Goal: Transaction & Acquisition: Purchase product/service

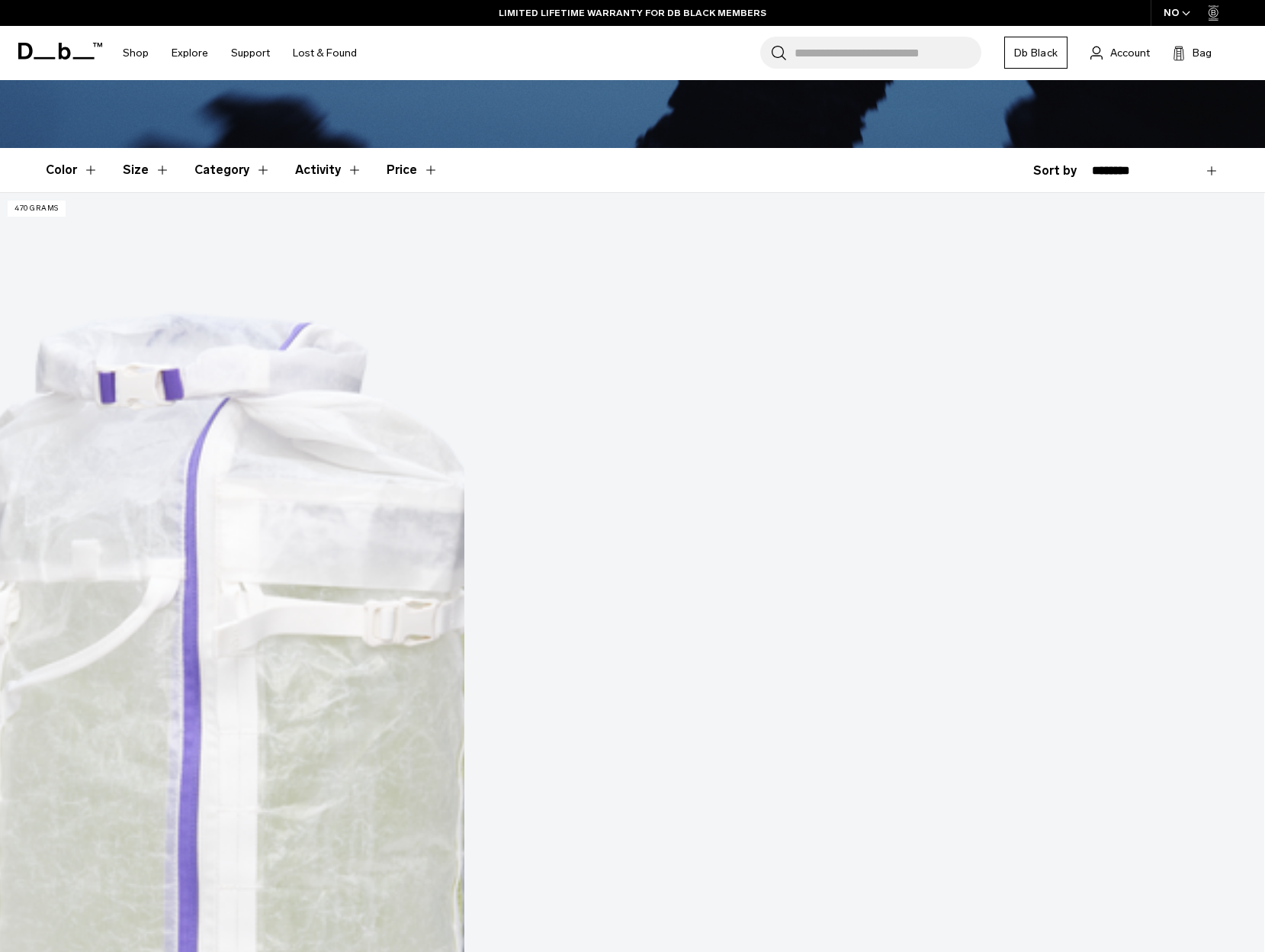
scroll to position [305, 0]
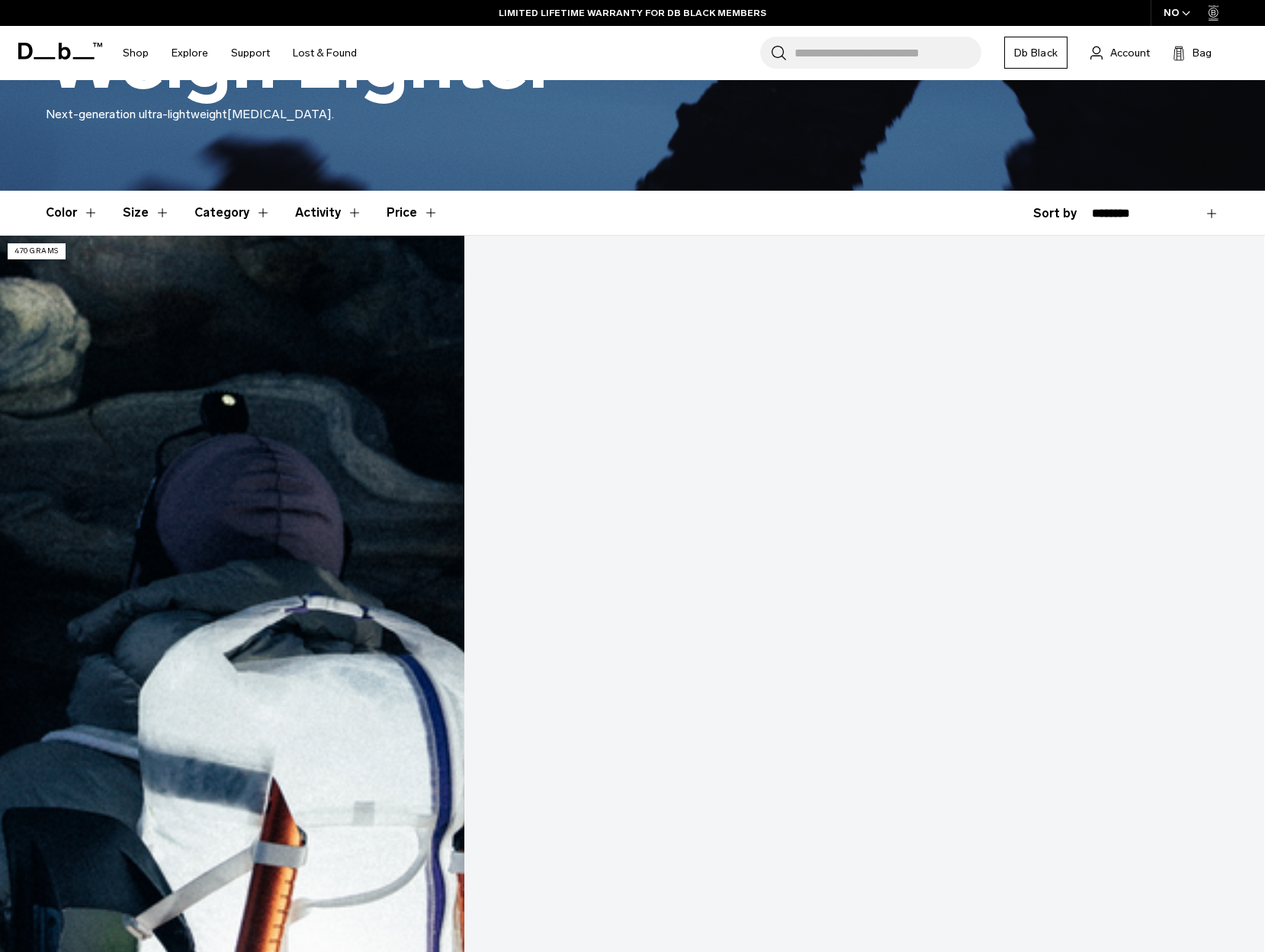
click at [251, 459] on link "Weigh Lighter Backpack 25L" at bounding box center [632, 938] width 1264 height 1405
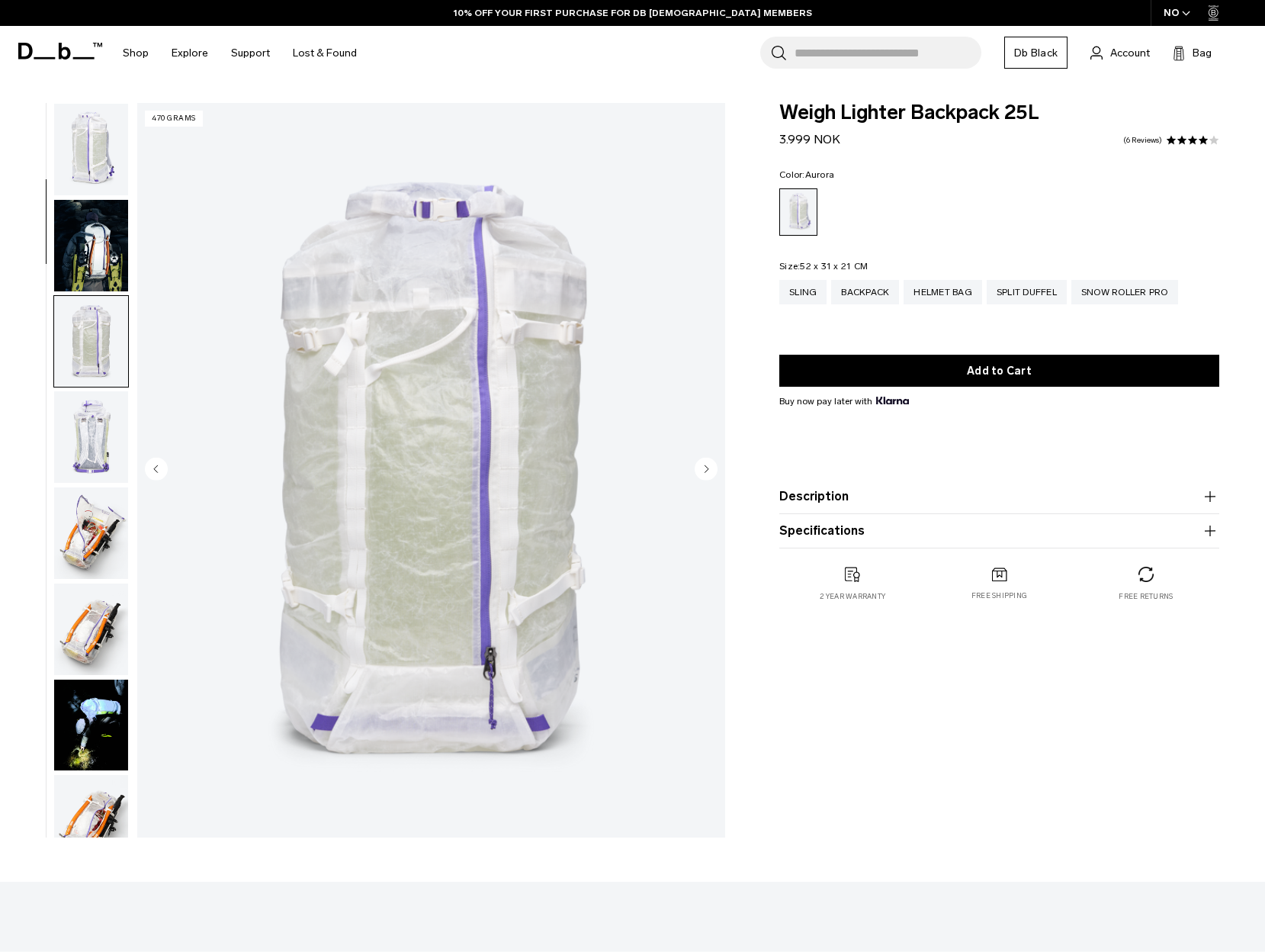
scroll to position [192, 0]
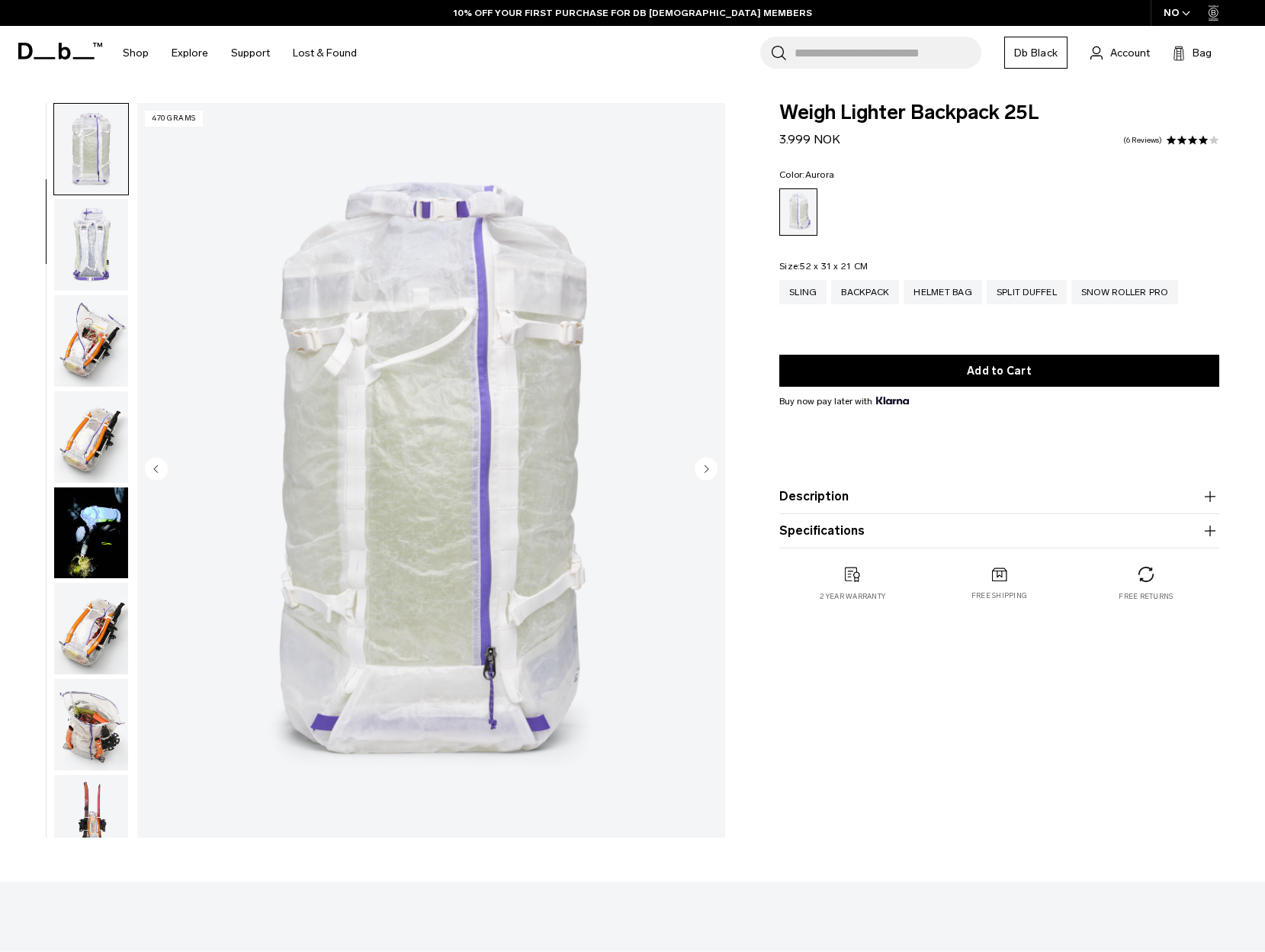
click at [707, 467] on icon "Next slide" at bounding box center [707, 469] width 4 height 7
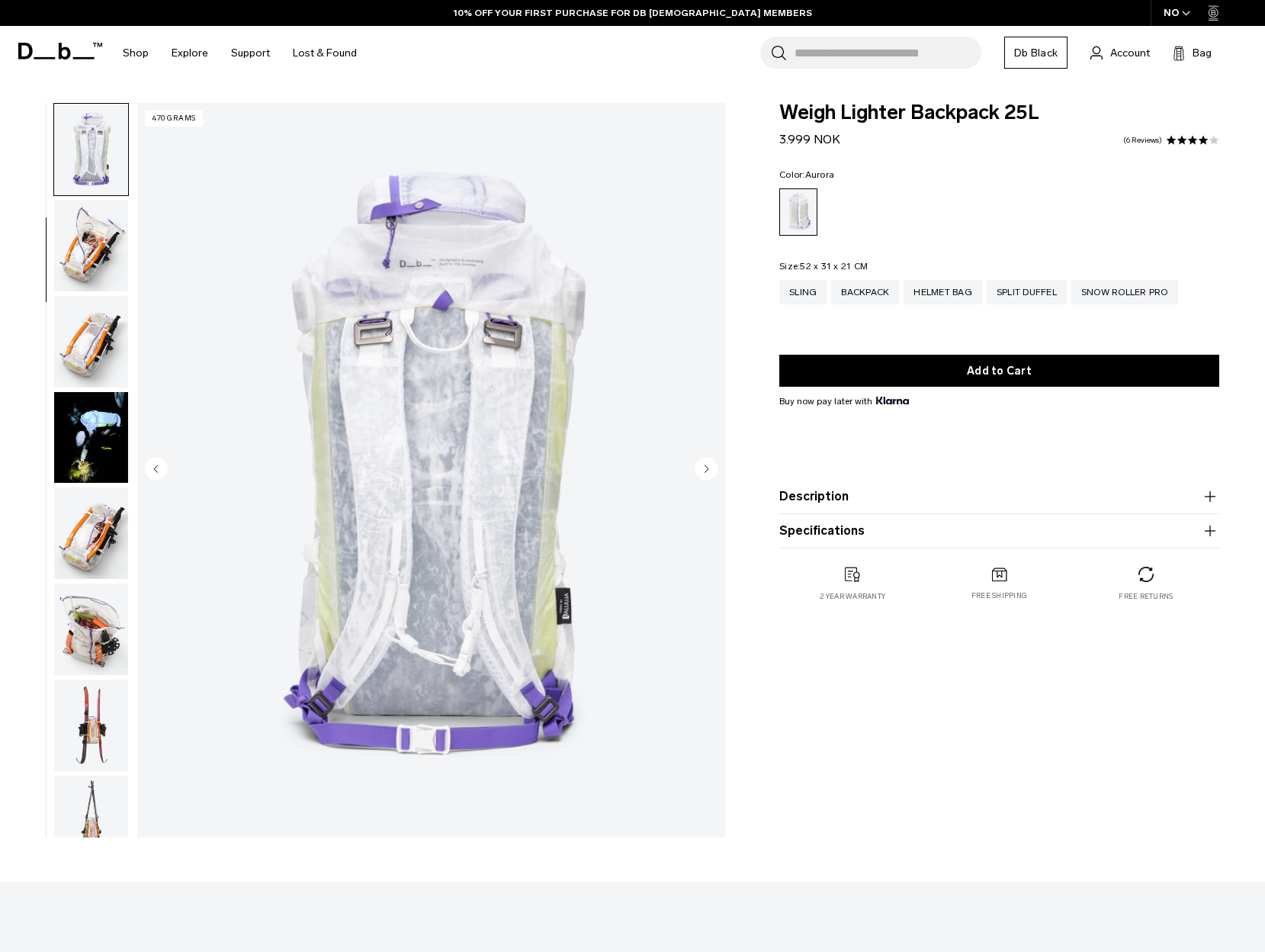
click at [707, 467] on icon "Next slide" at bounding box center [707, 469] width 4 height 7
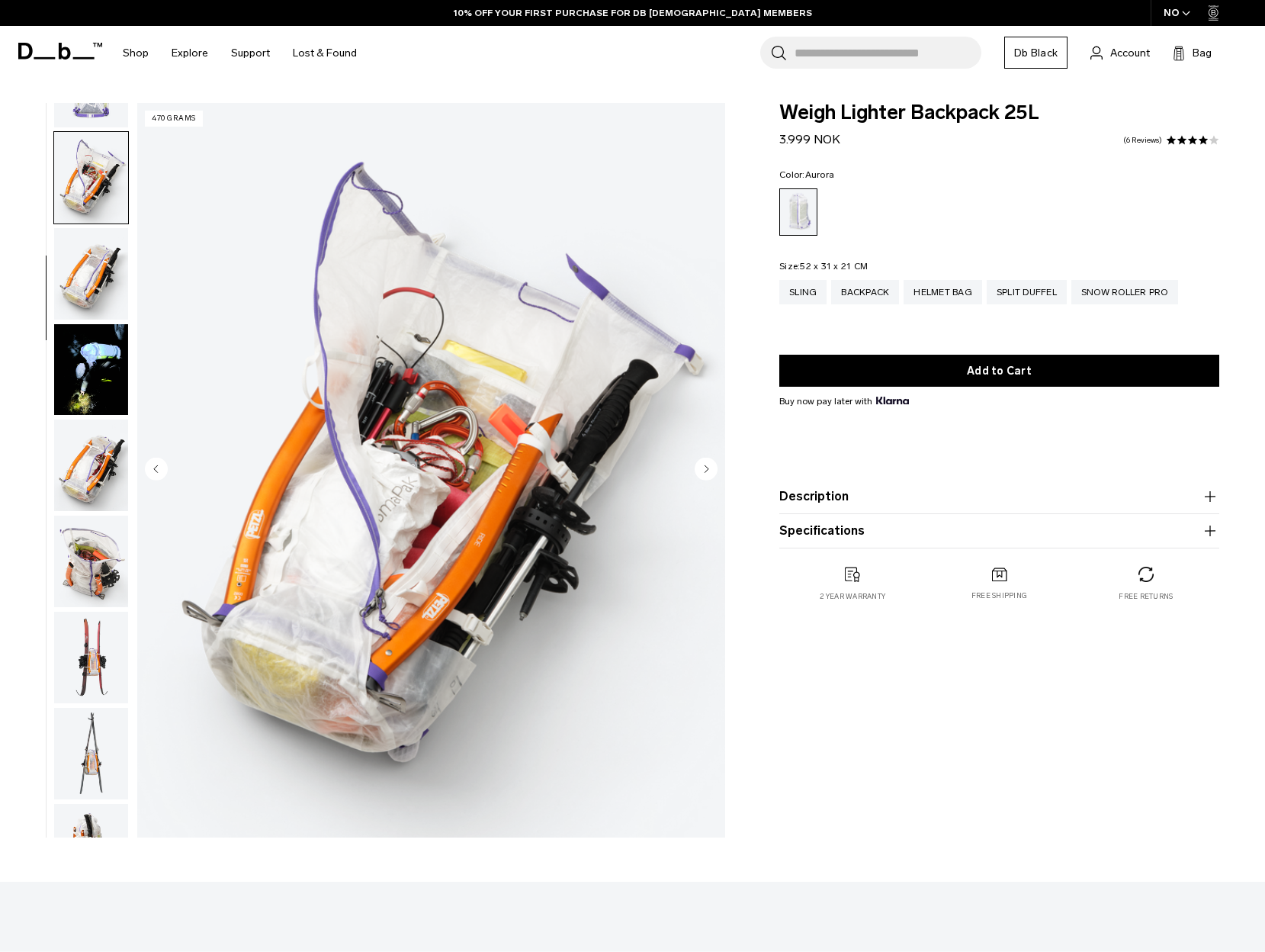
scroll to position [384, 0]
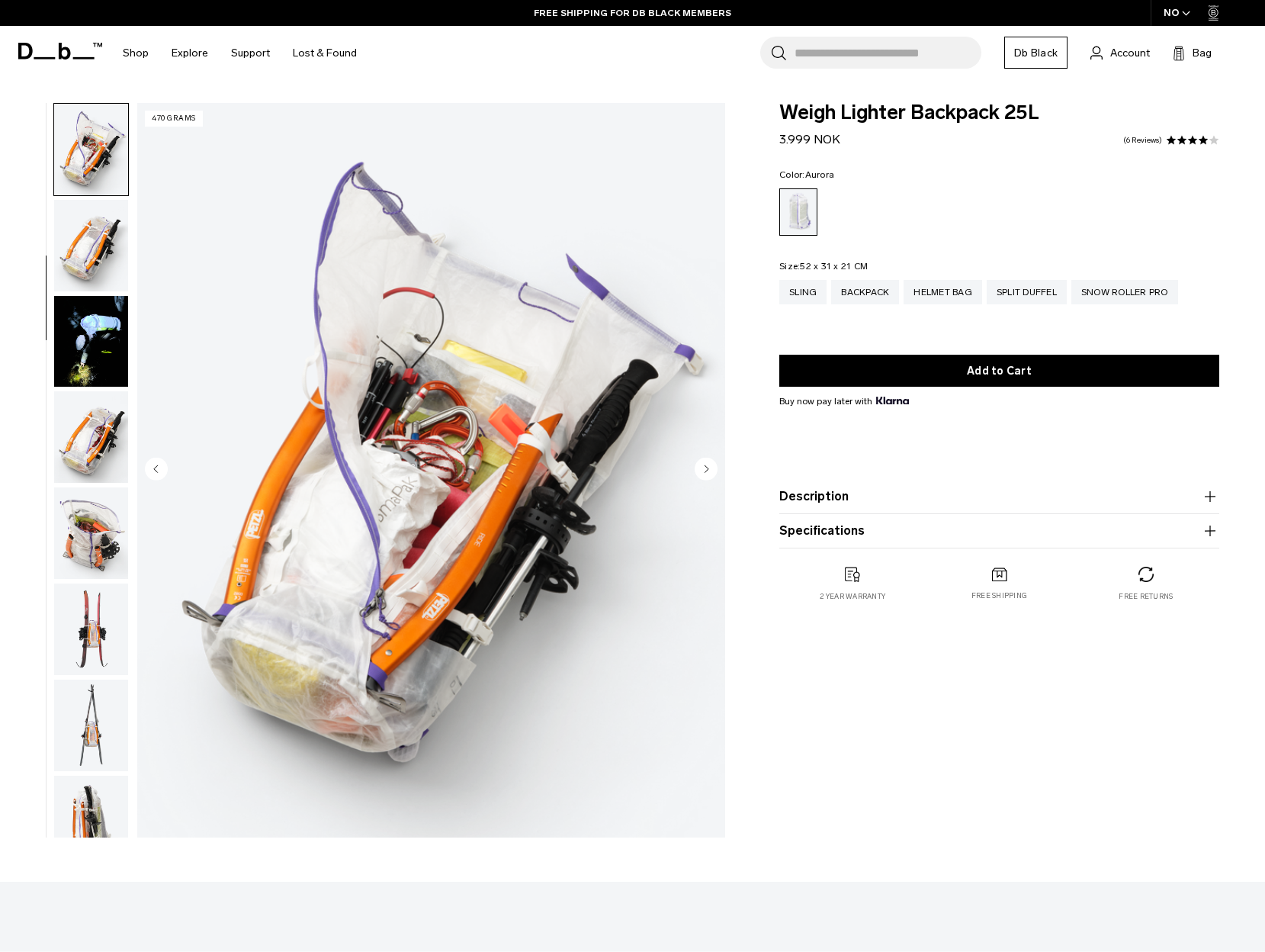
click at [707, 467] on icon "Next slide" at bounding box center [707, 469] width 4 height 7
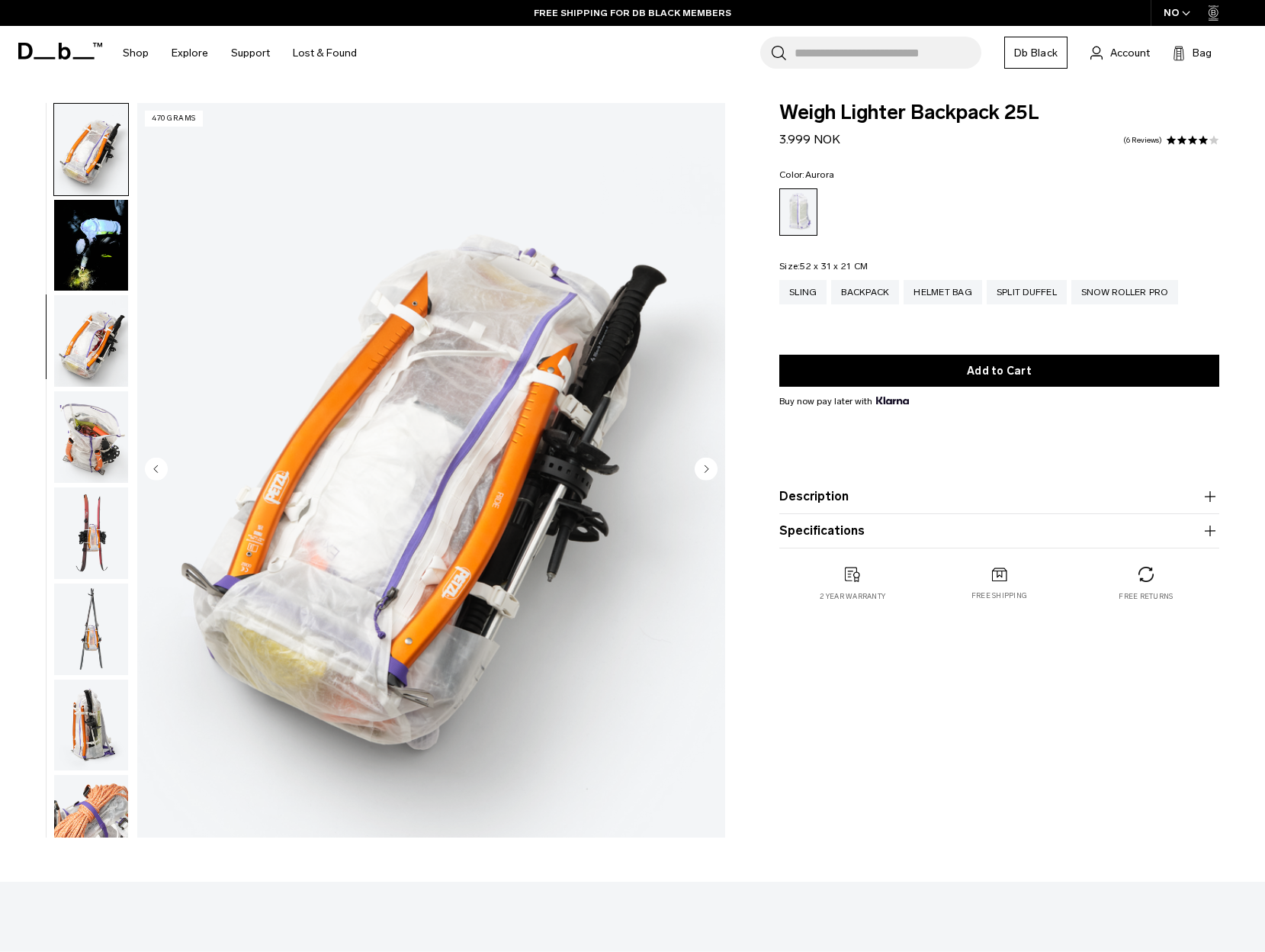
click at [707, 467] on icon "Next slide" at bounding box center [707, 469] width 4 height 7
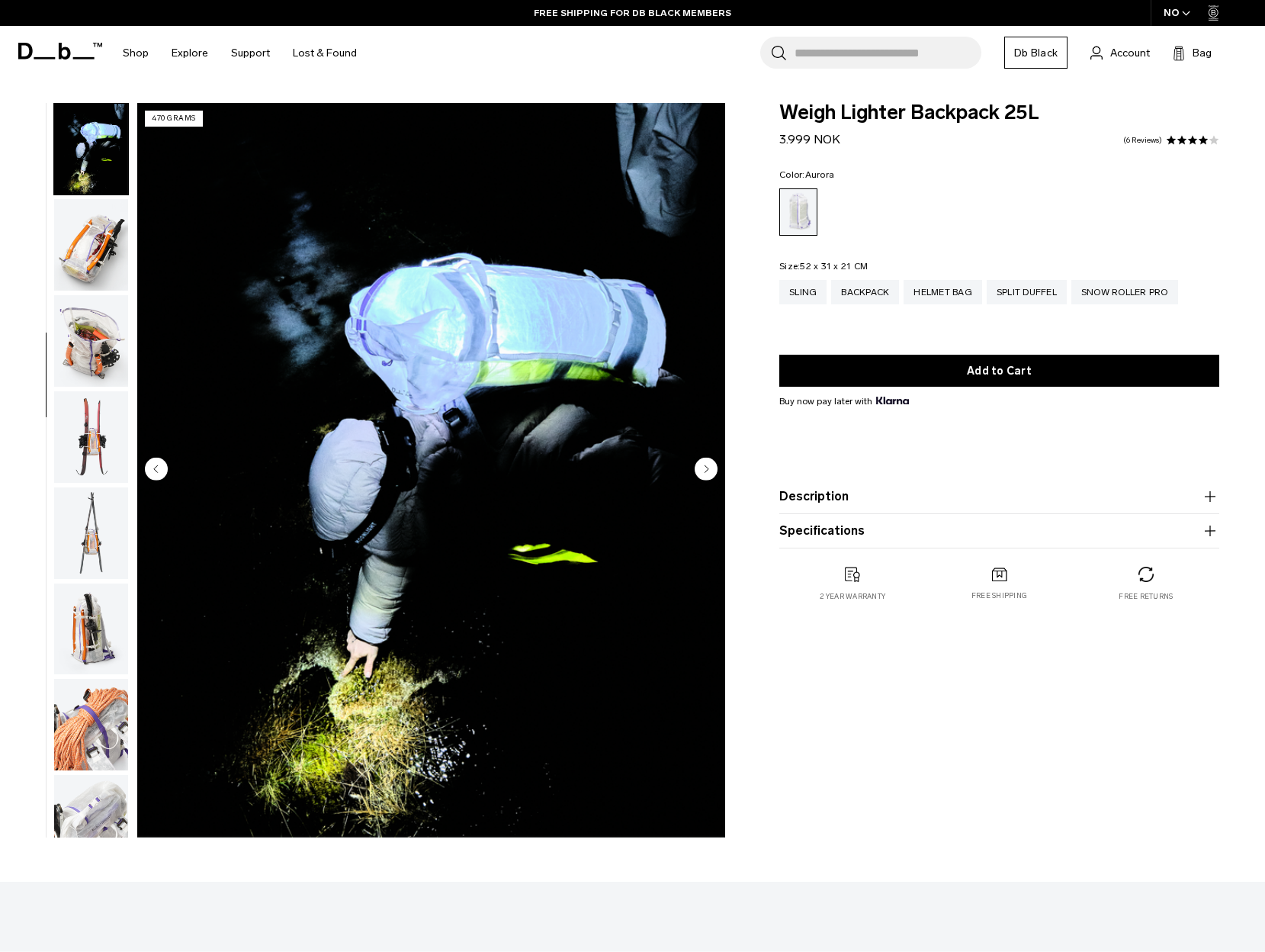
click at [707, 467] on icon "Next slide" at bounding box center [707, 469] width 4 height 7
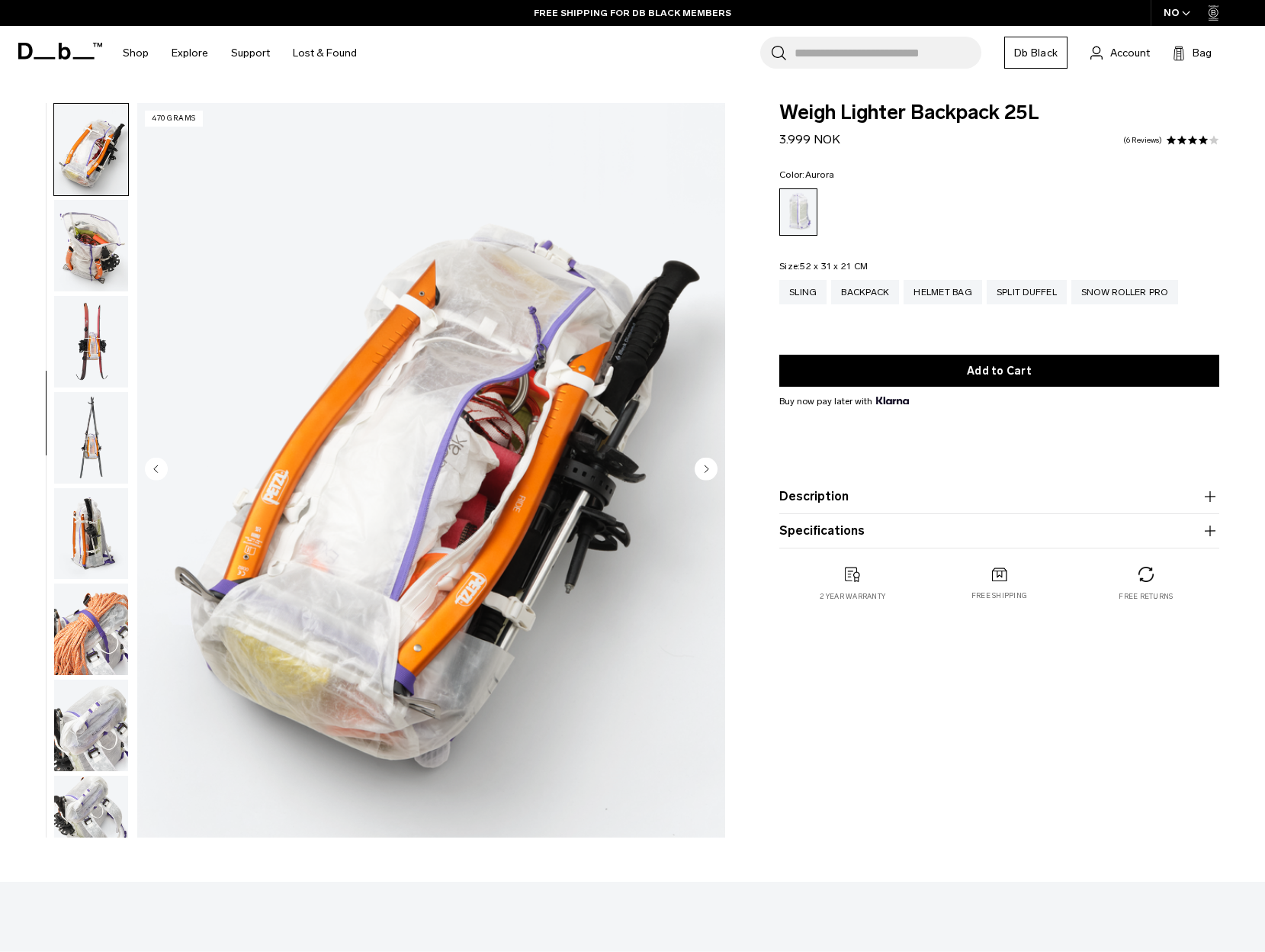
click at [707, 467] on icon "Next slide" at bounding box center [707, 469] width 4 height 7
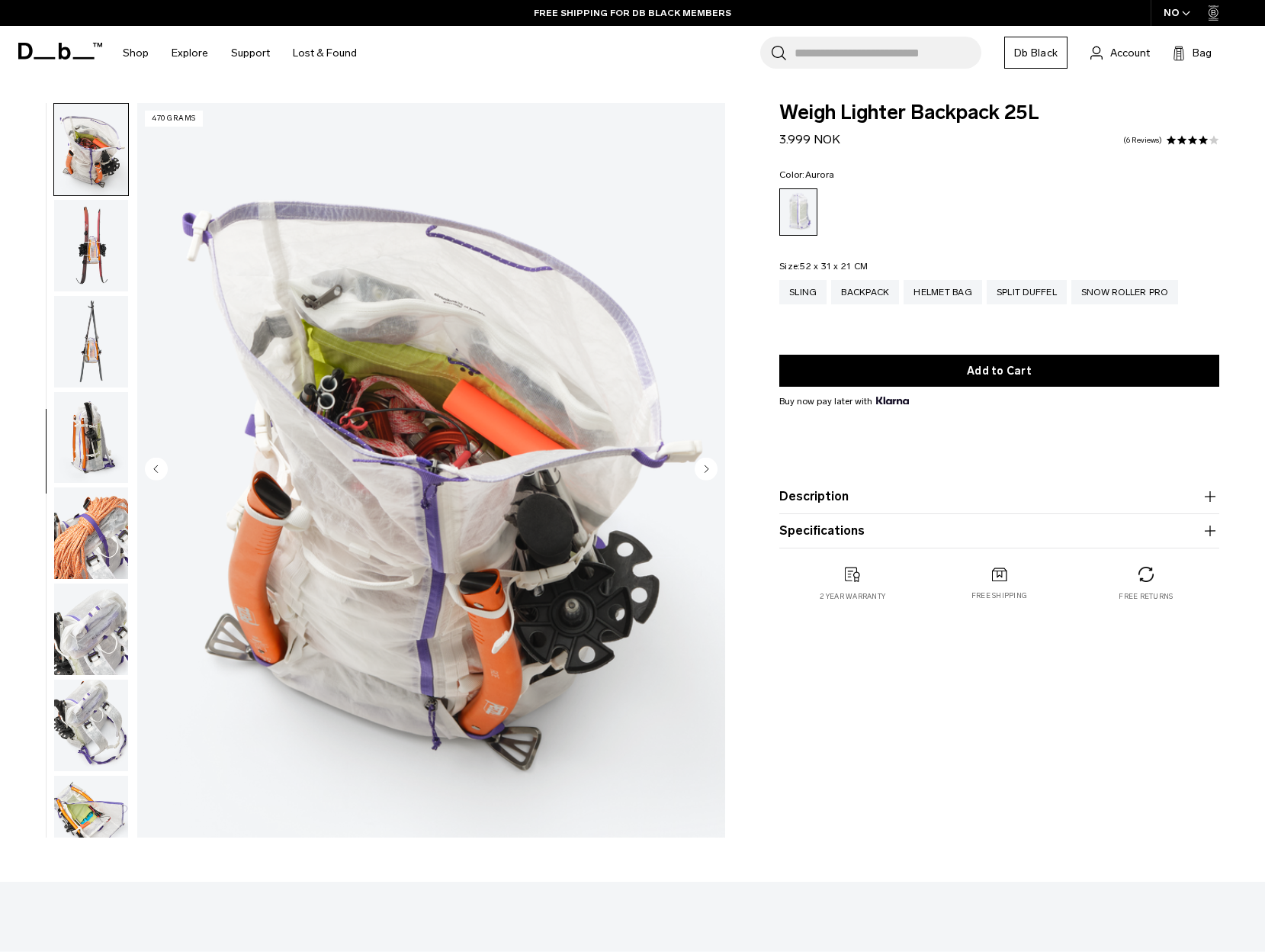
click at [707, 467] on icon "Next slide" at bounding box center [707, 469] width 4 height 7
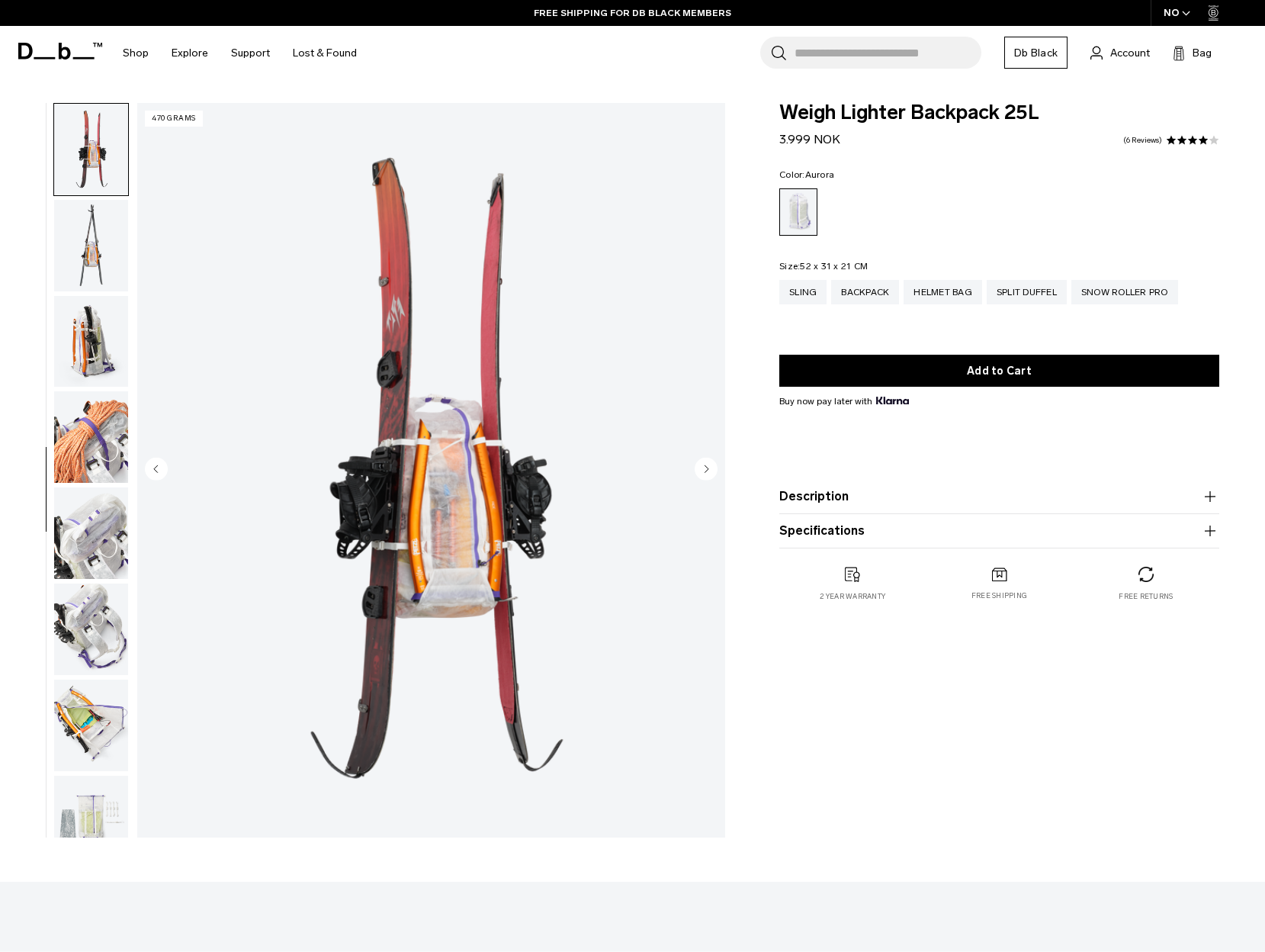
click at [707, 467] on icon "Next slide" at bounding box center [707, 469] width 4 height 7
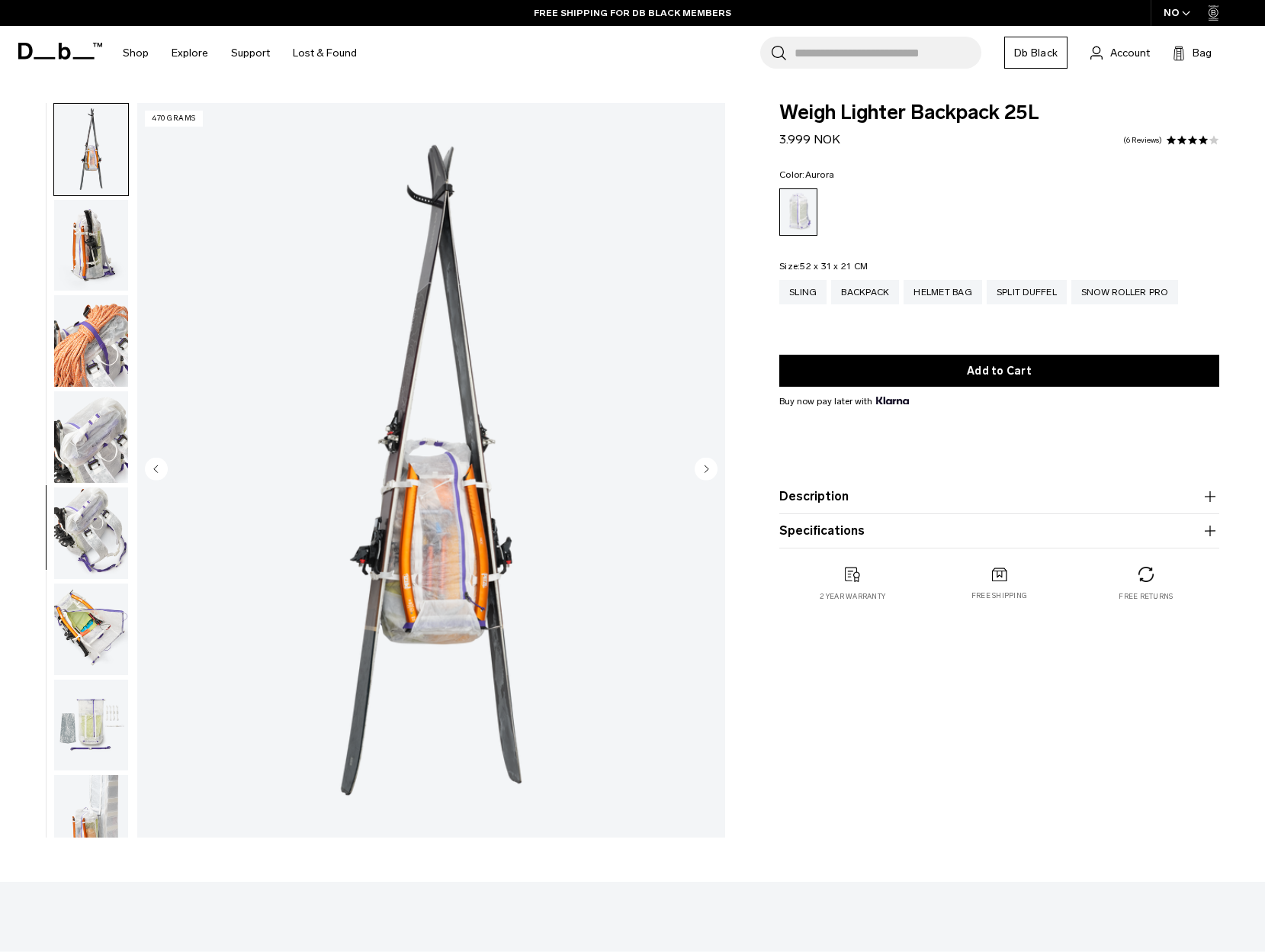
click at [707, 467] on icon "Next slide" at bounding box center [707, 469] width 4 height 7
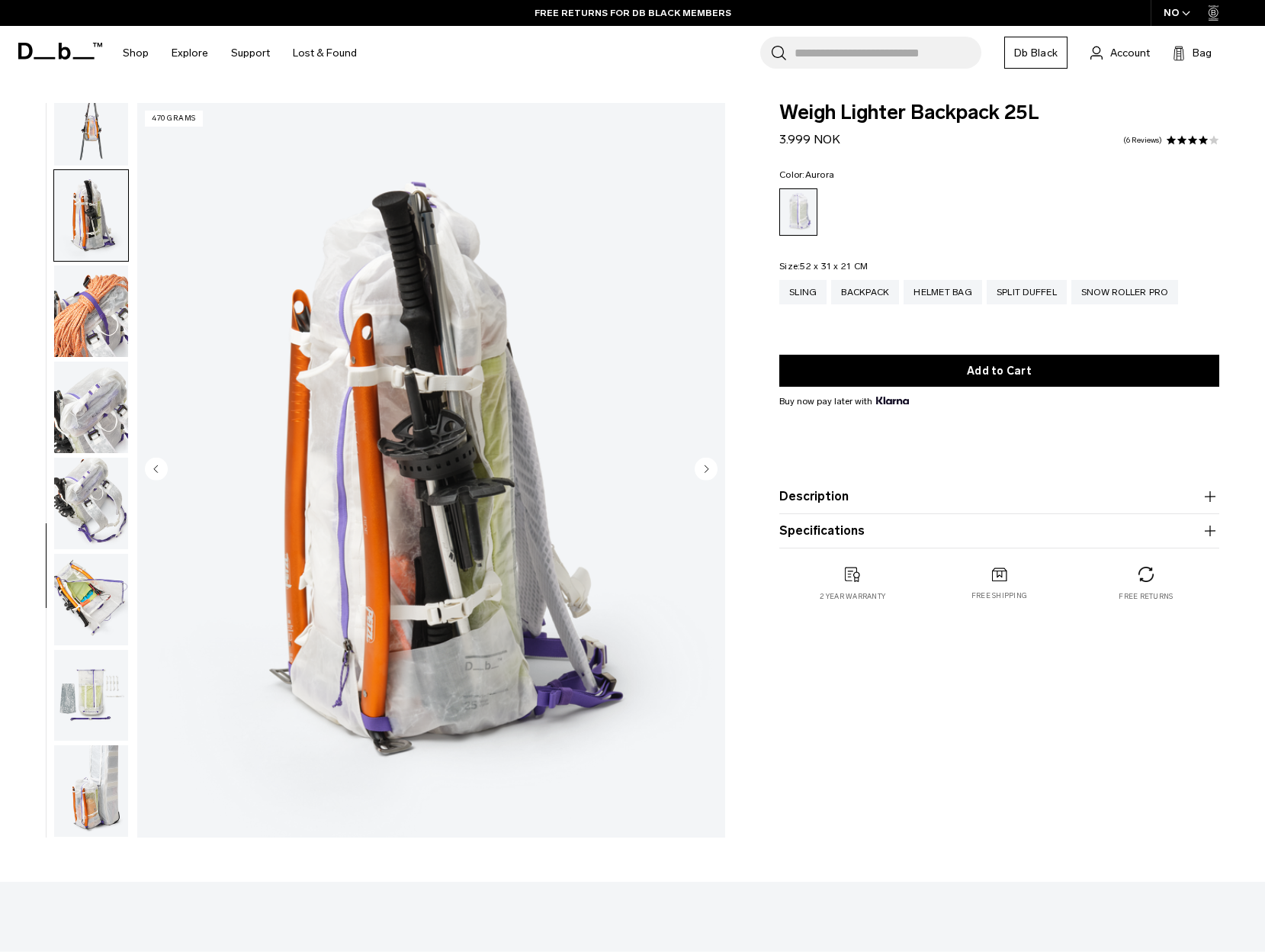
click at [707, 467] on icon "Next slide" at bounding box center [707, 469] width 4 height 7
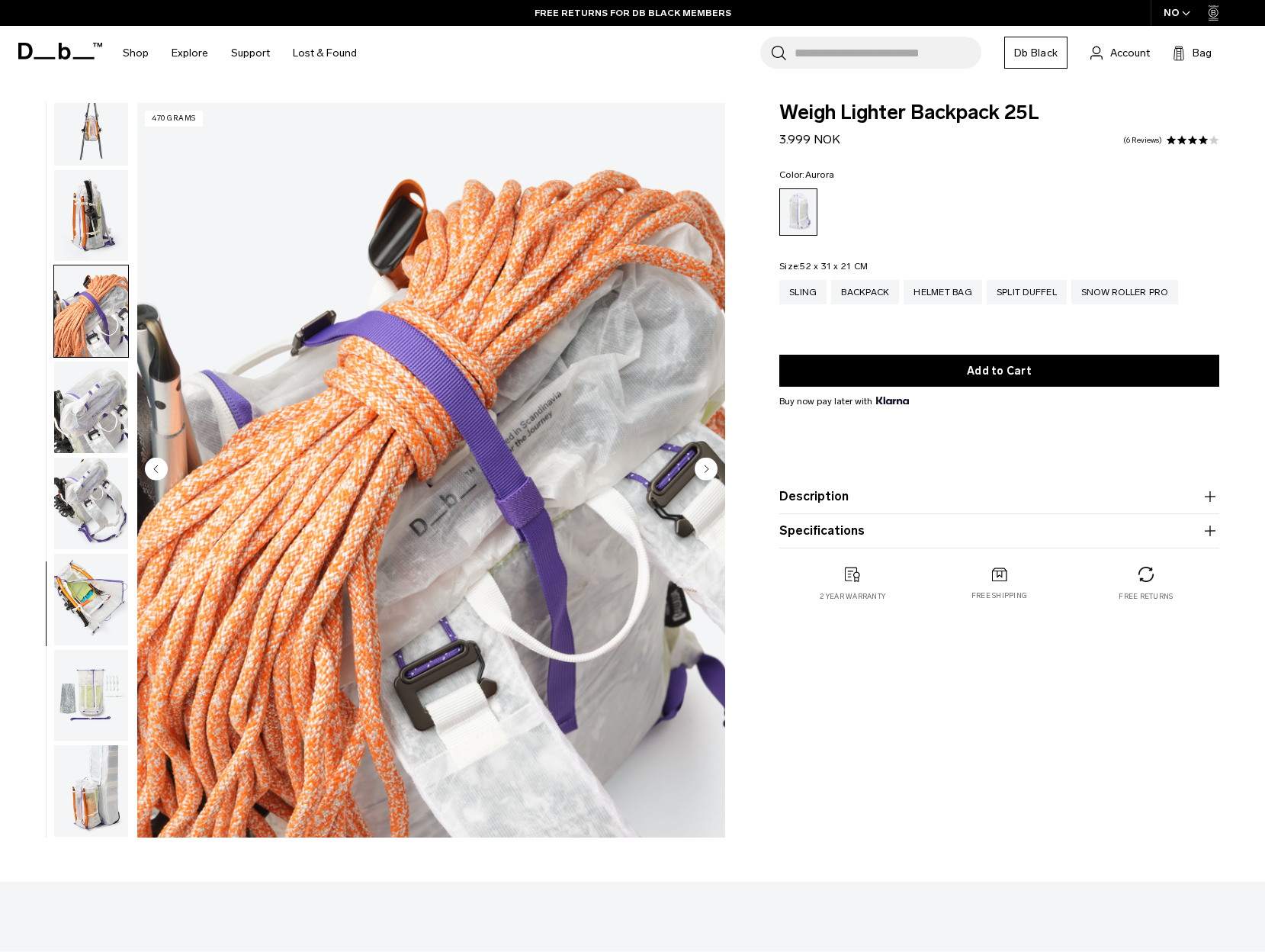
click at [705, 473] on circle "Next slide" at bounding box center [707, 469] width 23 height 23
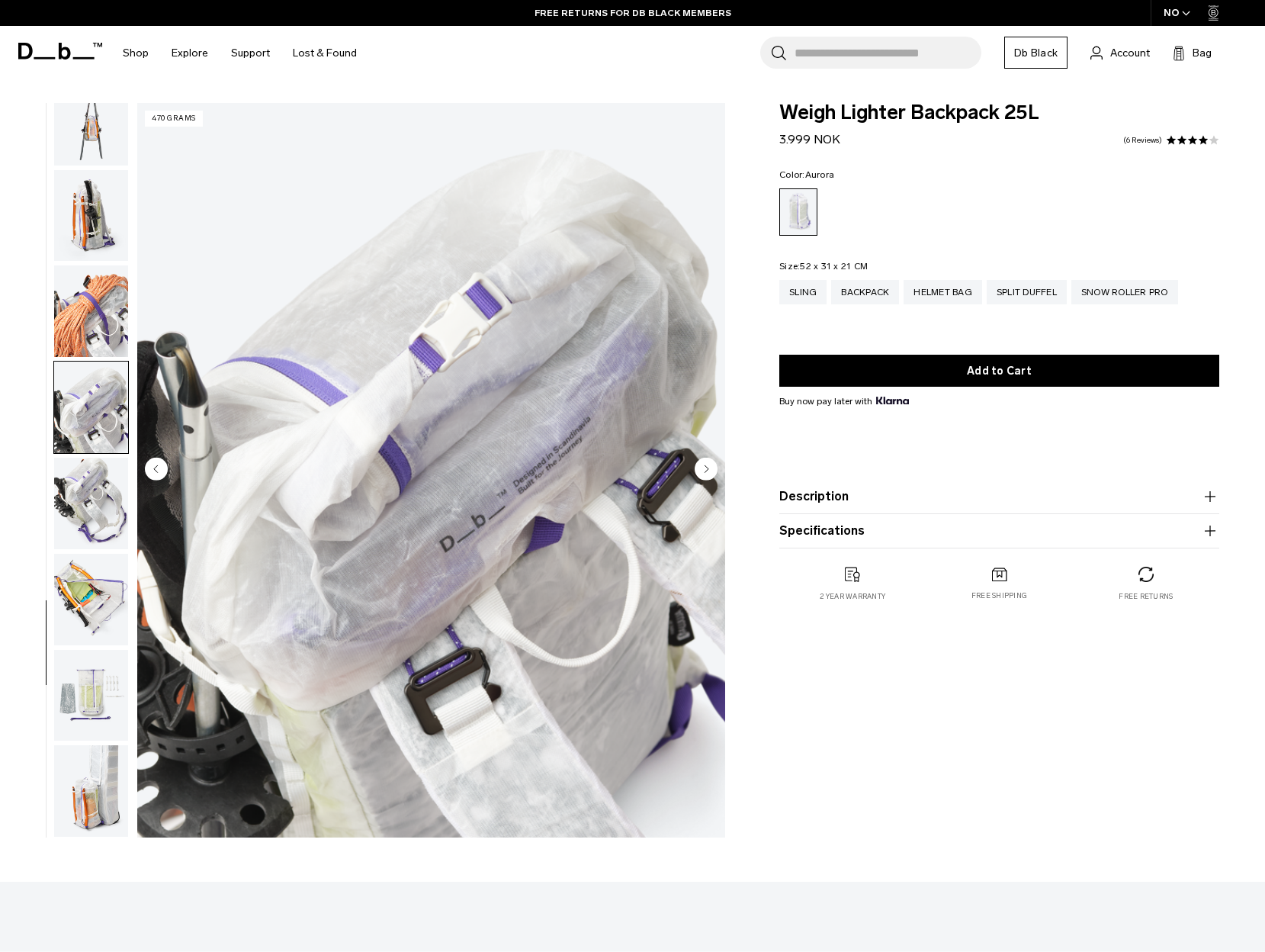
click at [705, 473] on circle "Next slide" at bounding box center [707, 469] width 23 height 23
